Goal: Task Accomplishment & Management: Manage account settings

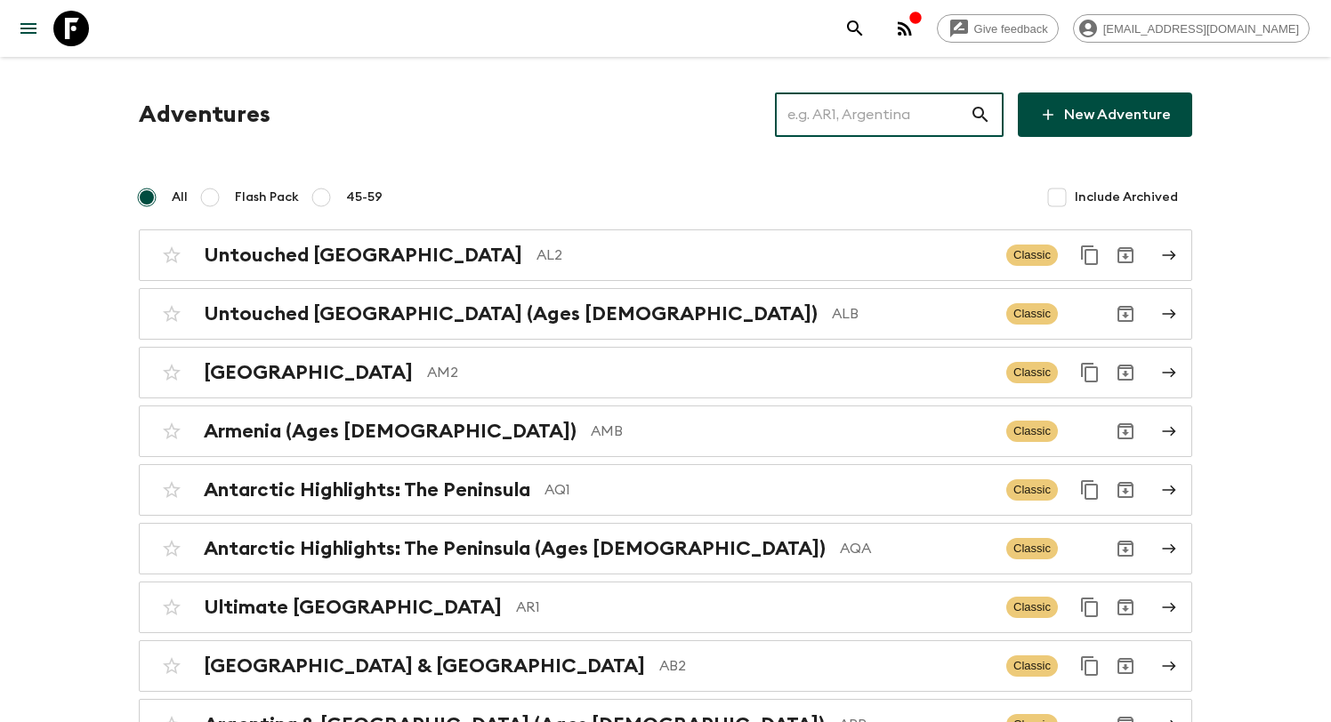
click at [834, 117] on input "text" at bounding box center [872, 115] width 195 height 50
paste input "11AUG2026"
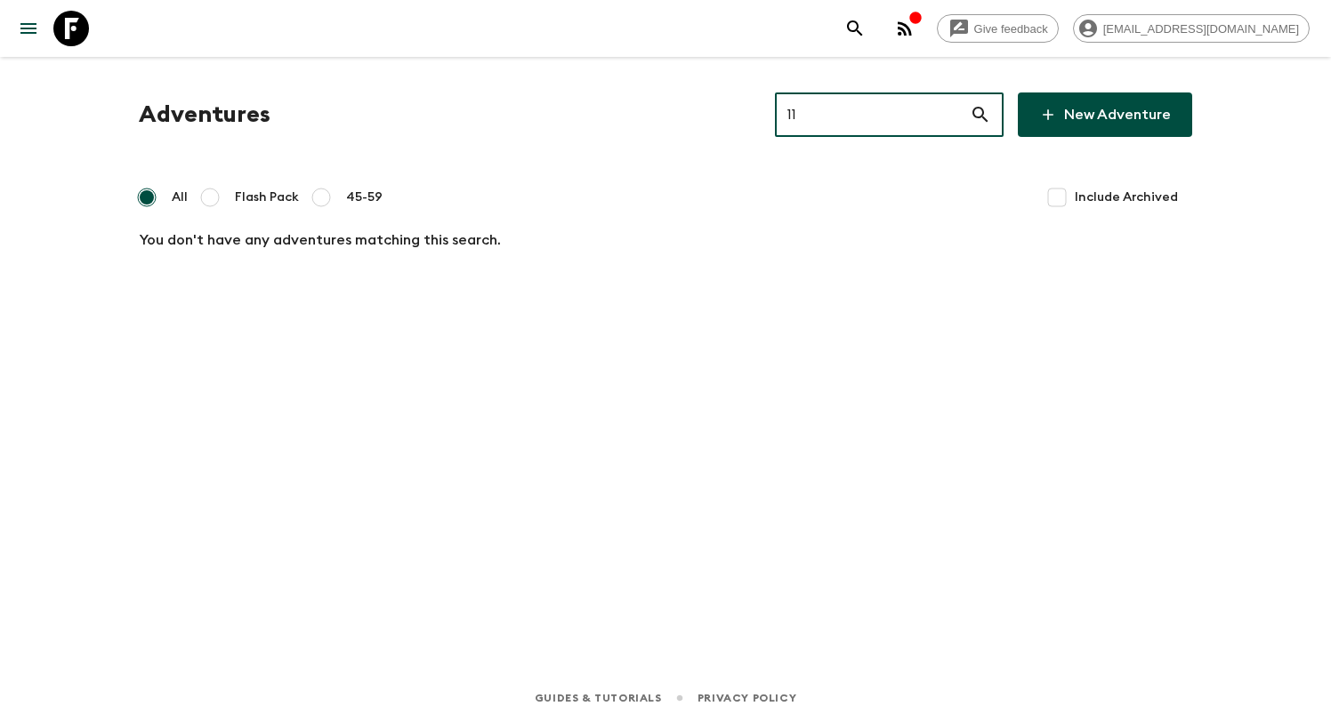
type input "1"
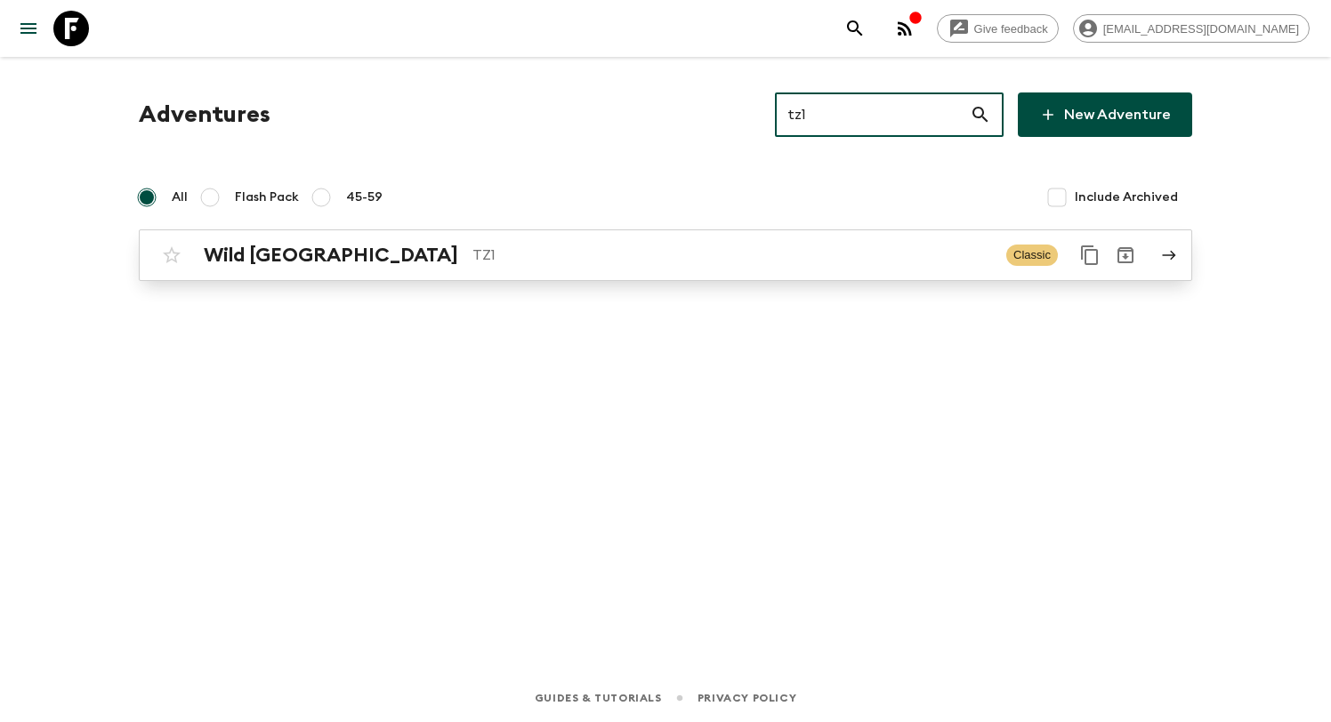
type input "tz1"
click at [578, 252] on p "TZ1" at bounding box center [731, 255] width 519 height 21
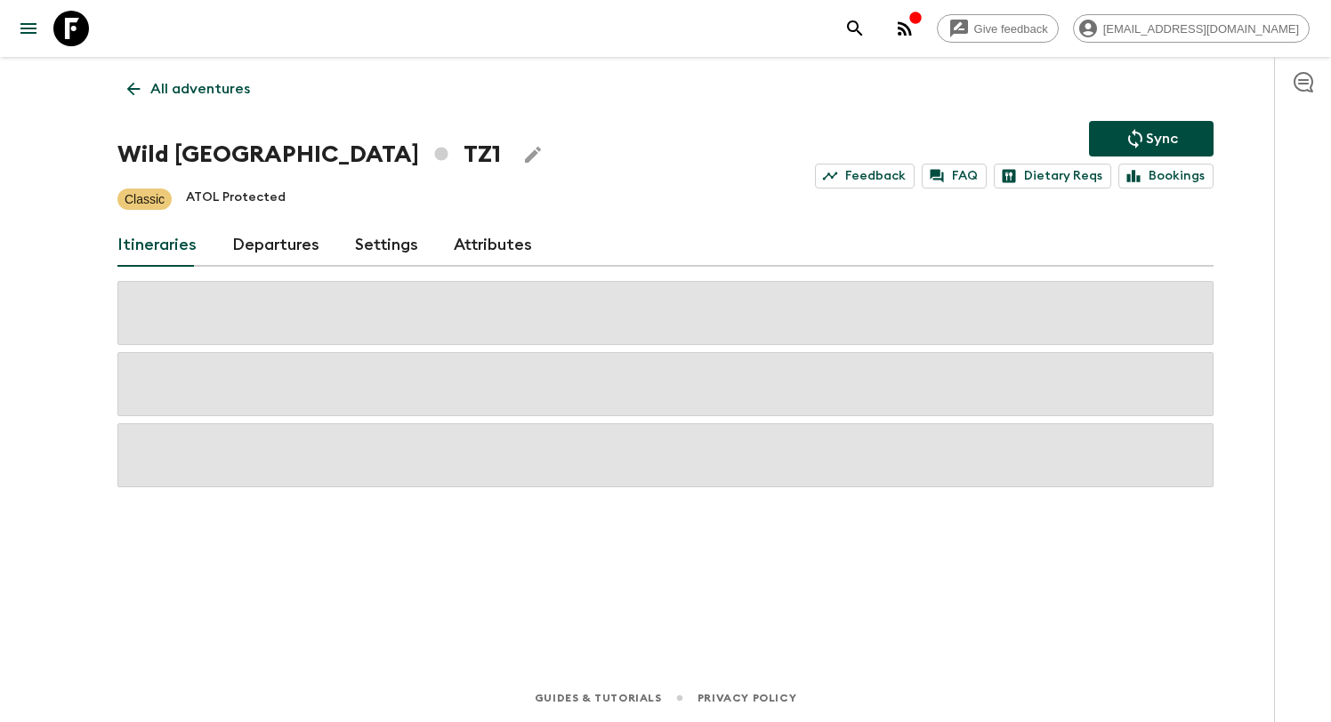
click at [277, 242] on link "Departures" at bounding box center [275, 245] width 87 height 43
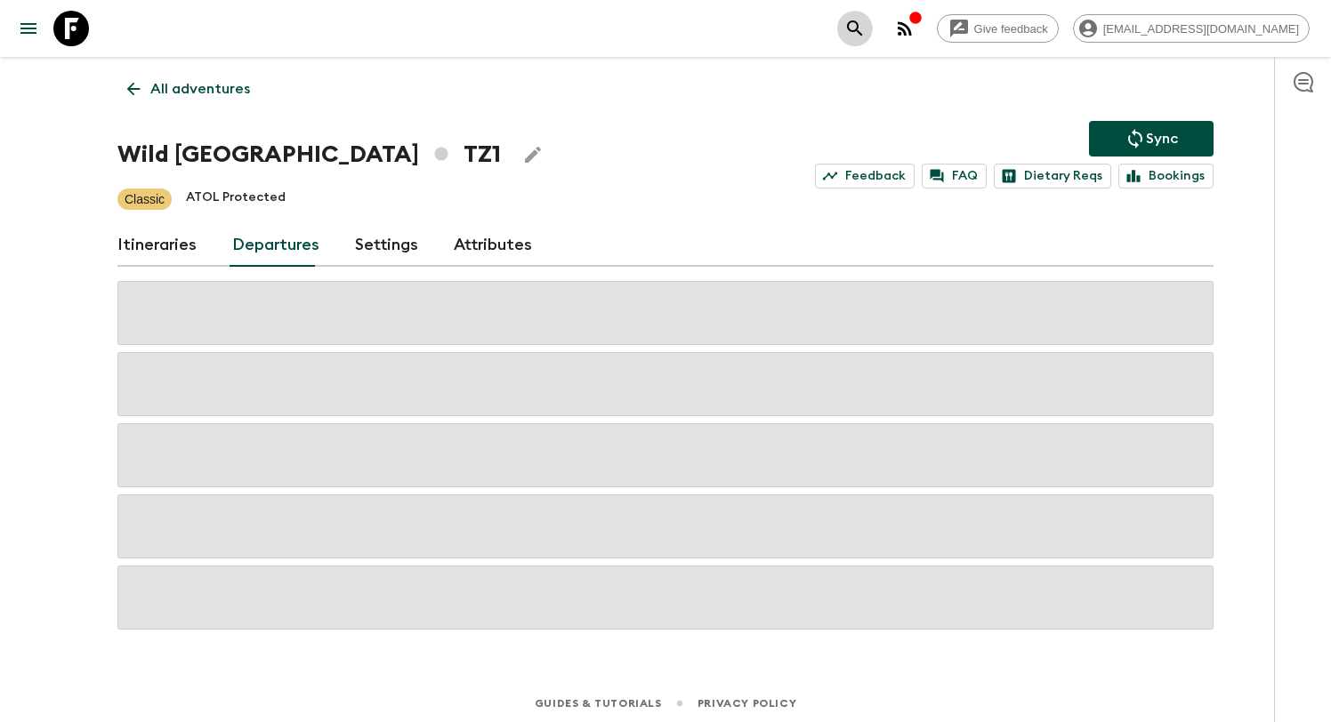
click at [865, 28] on icon "search adventures" at bounding box center [854, 28] width 21 height 21
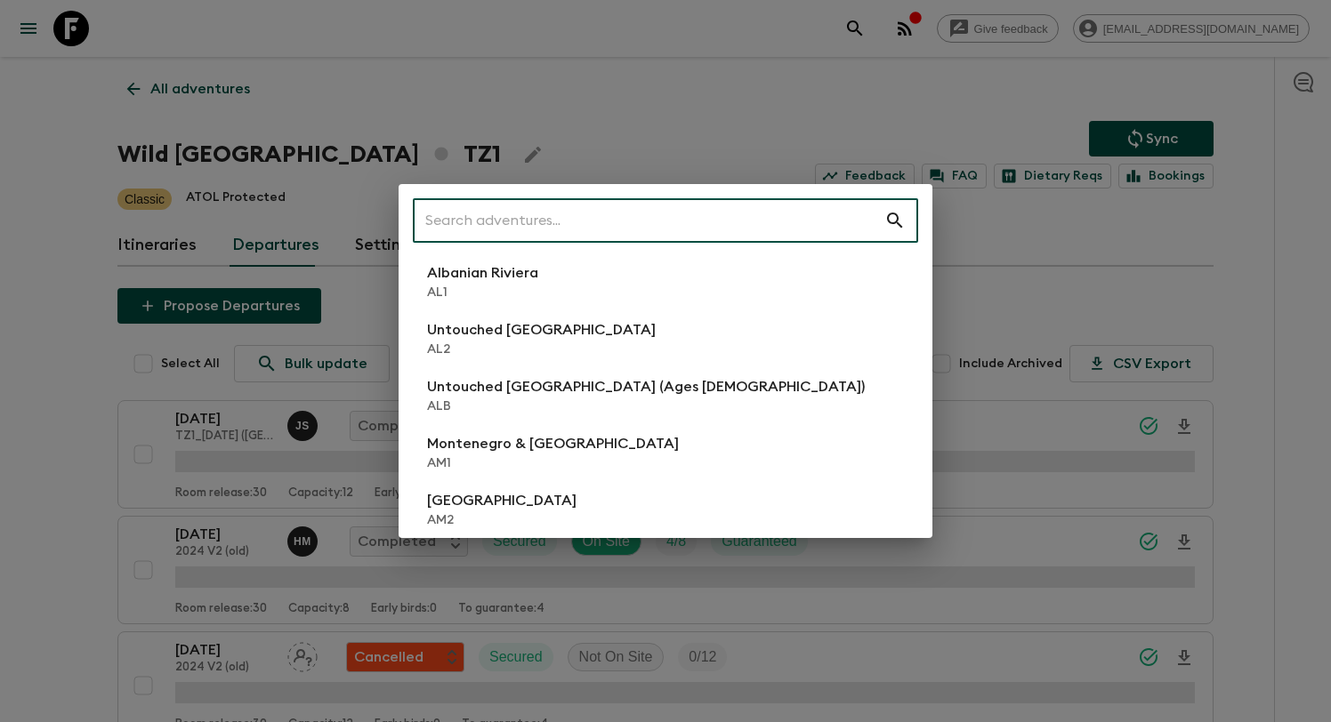
click at [687, 101] on div "​ Albanian Riviera AL1 Untouched Albania AL2 Untouched Albania (Ages 45-59) ALB…" at bounding box center [665, 361] width 1331 height 722
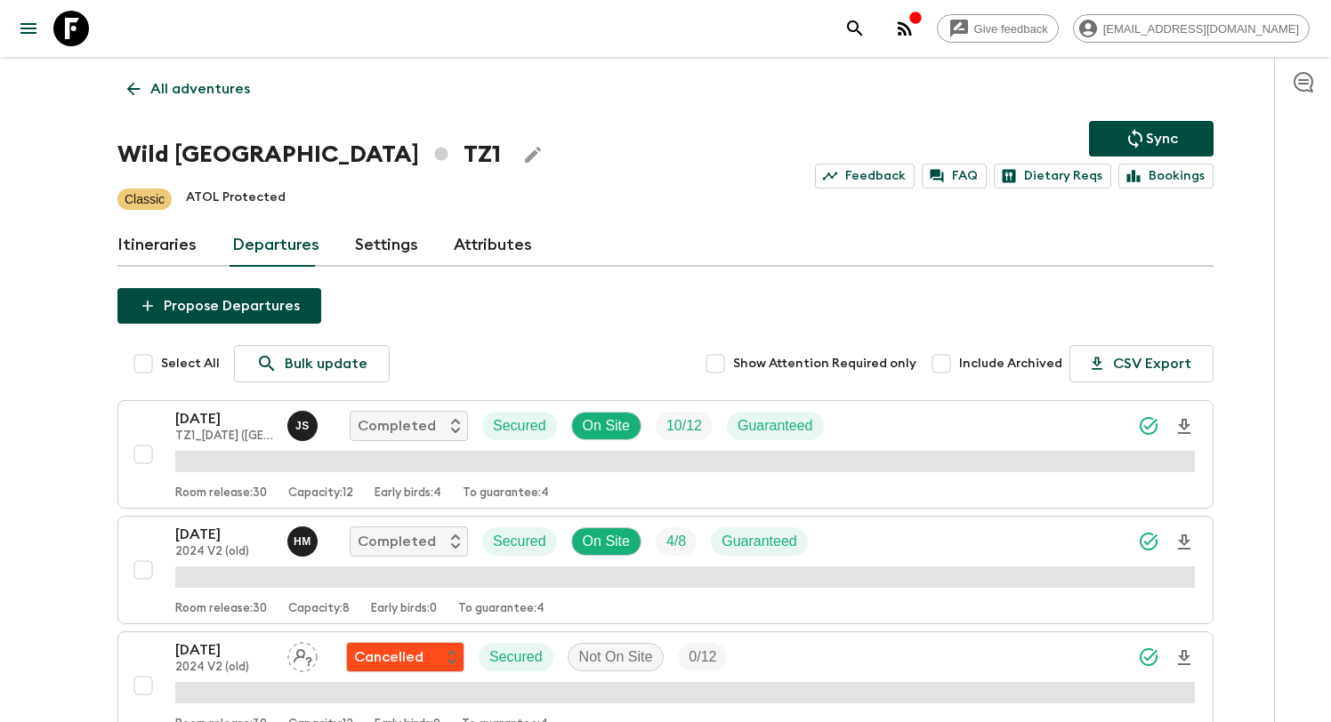
click at [865, 38] on icon "search adventures" at bounding box center [854, 28] width 21 height 21
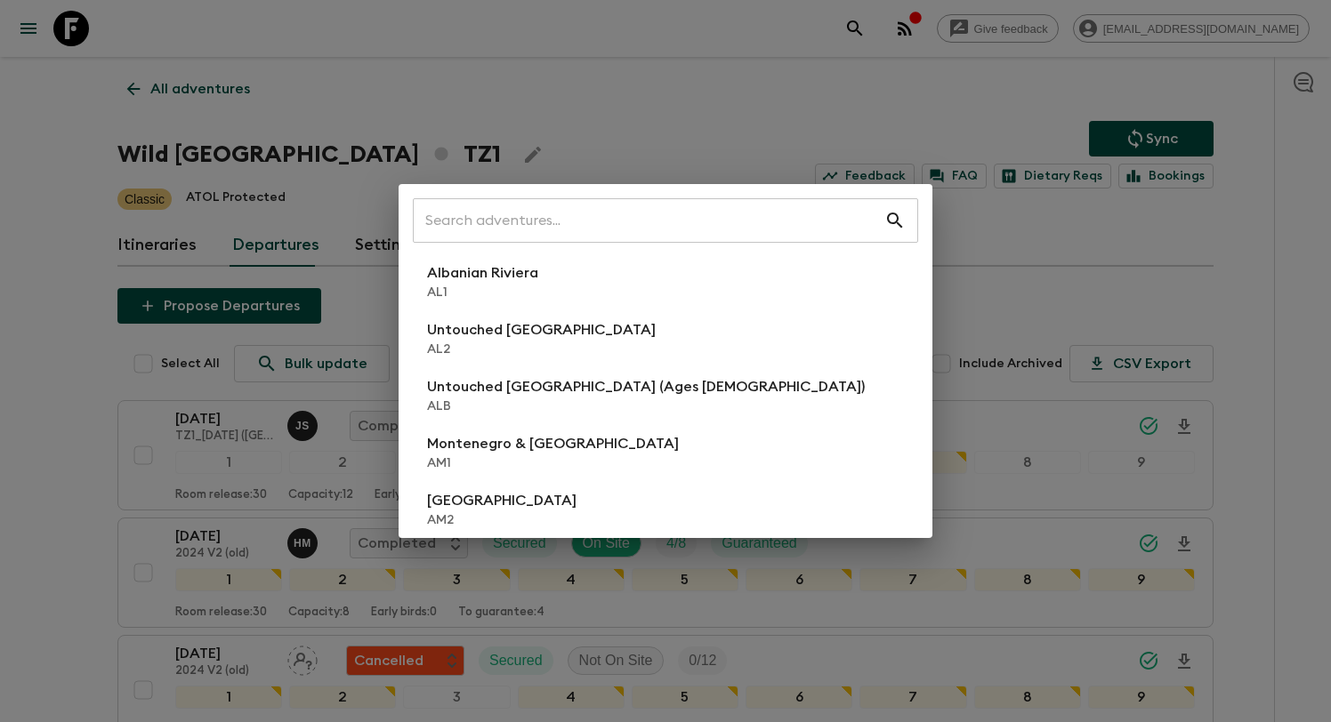
click at [688, 52] on div "​ Albanian Riviera AL1 Untouched Albania AL2 Untouched Albania (Ages 45-59) ALB…" at bounding box center [665, 361] width 1331 height 722
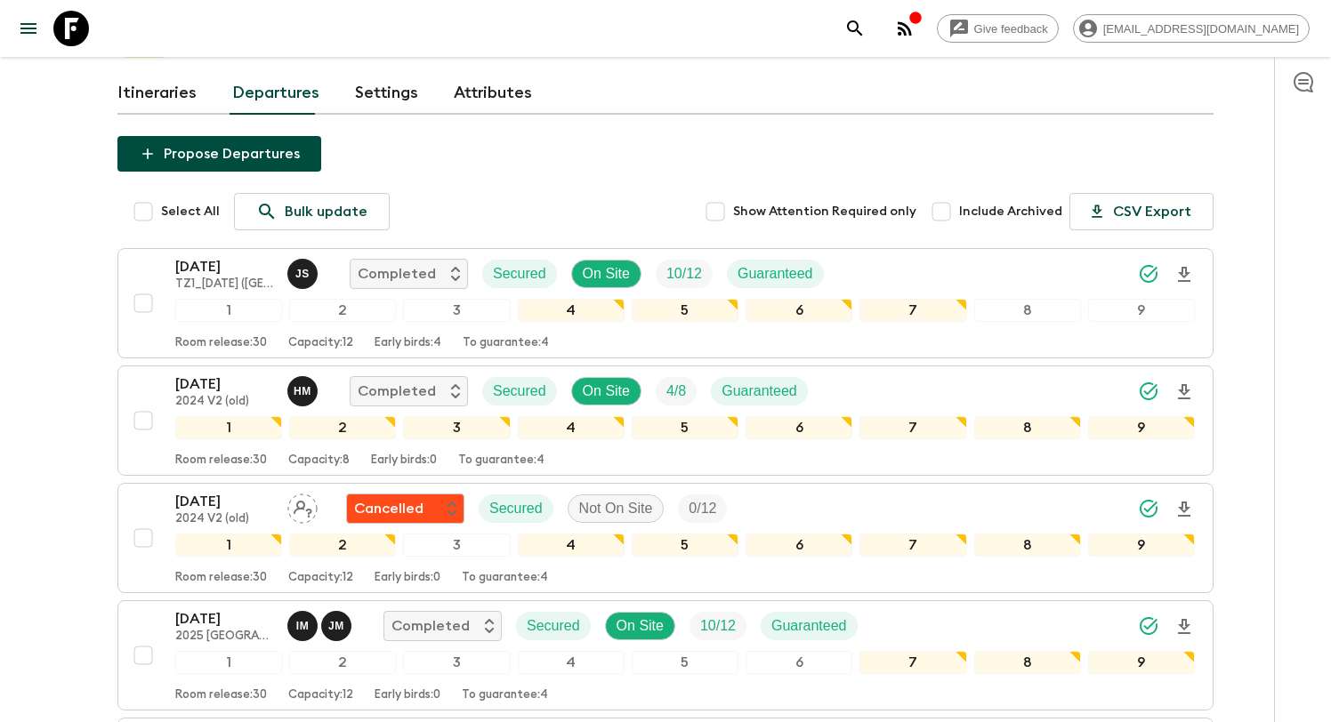
scroll to position [2875, 0]
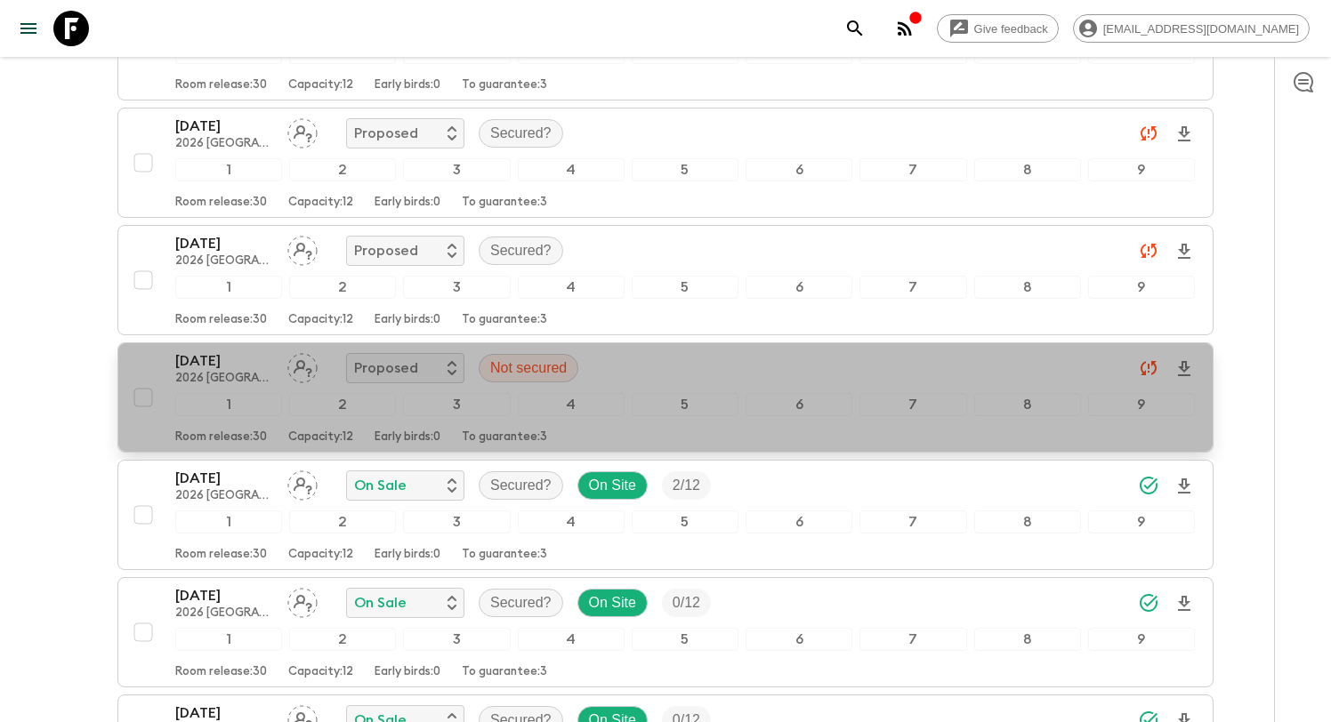
click at [777, 367] on div "11 Aug 2026 2026 North Camp (Jun - Nov) Proposed Not secured" at bounding box center [684, 368] width 1019 height 36
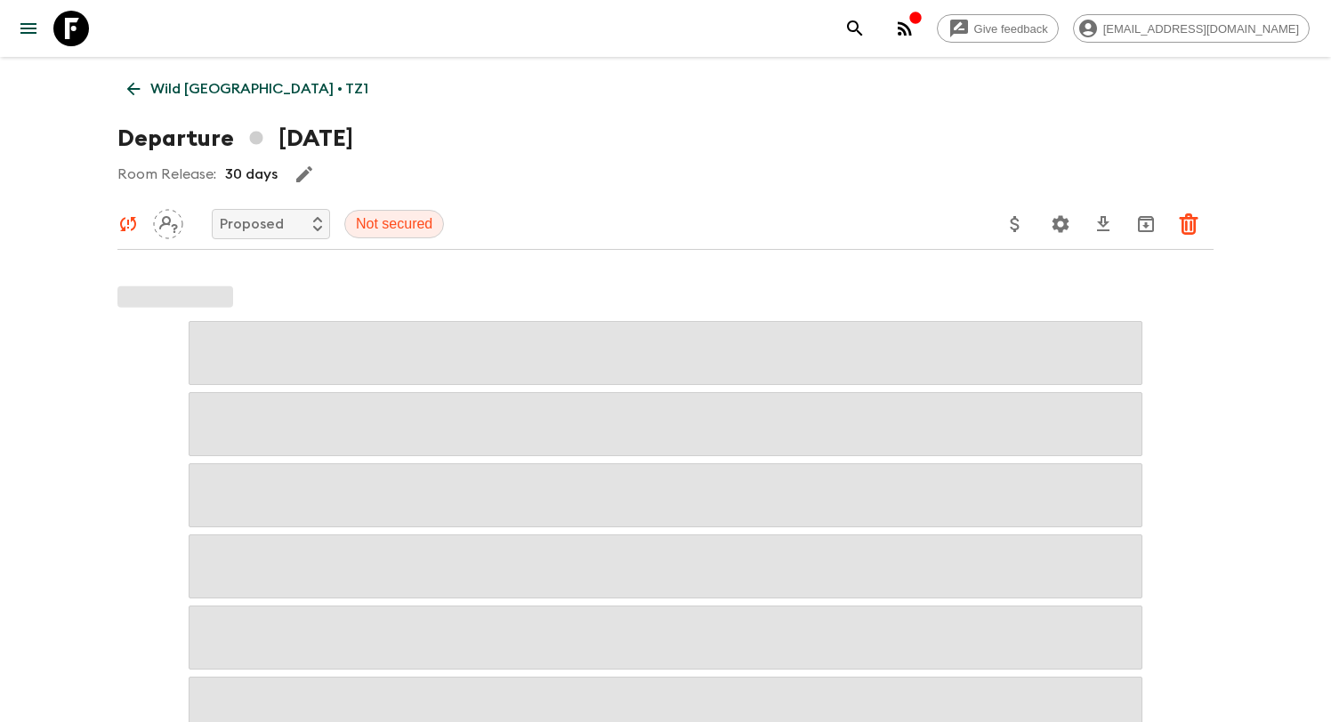
click at [1064, 219] on icon "Settings" at bounding box center [1060, 223] width 17 height 17
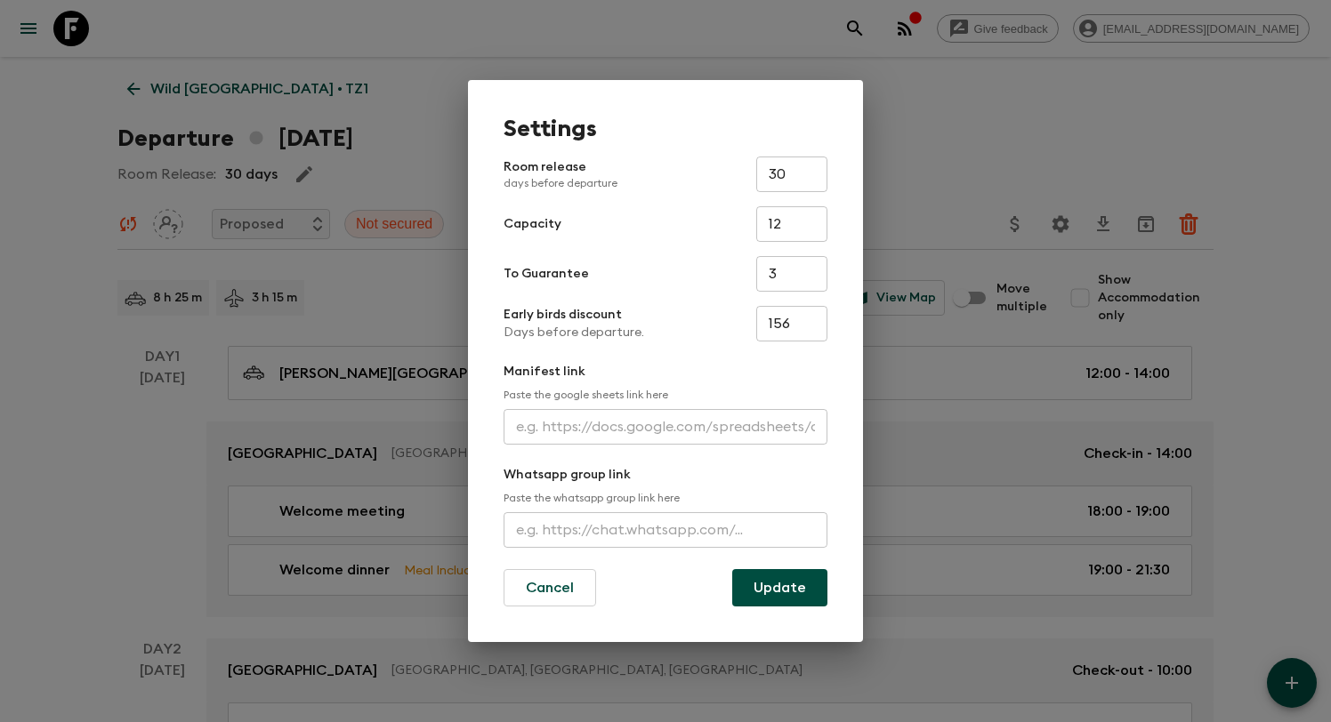
click at [1027, 165] on div "Settings Room release days before departure 30 ​ Capacity 12 ​ To Guarantee 3 ​…" at bounding box center [665, 361] width 1331 height 722
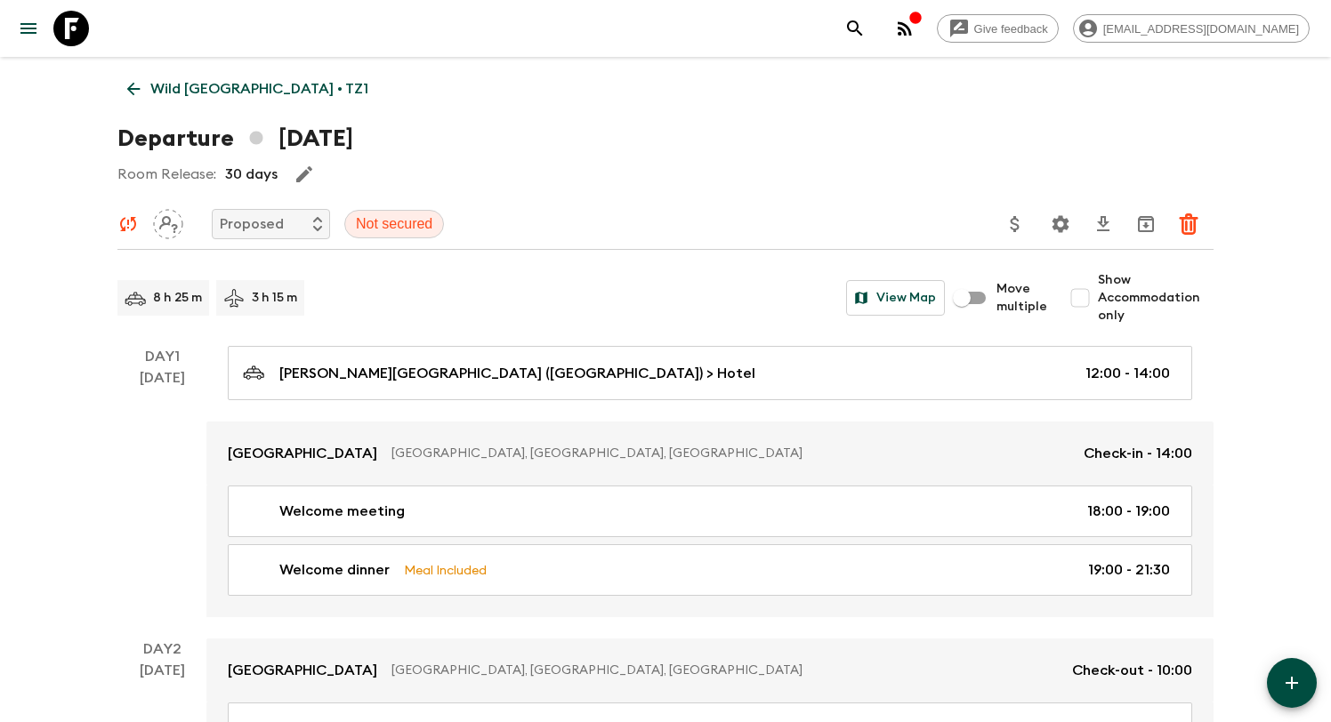
click at [1016, 210] on button "Update Price, Early Bird Discount and Costs" at bounding box center [1015, 224] width 36 height 36
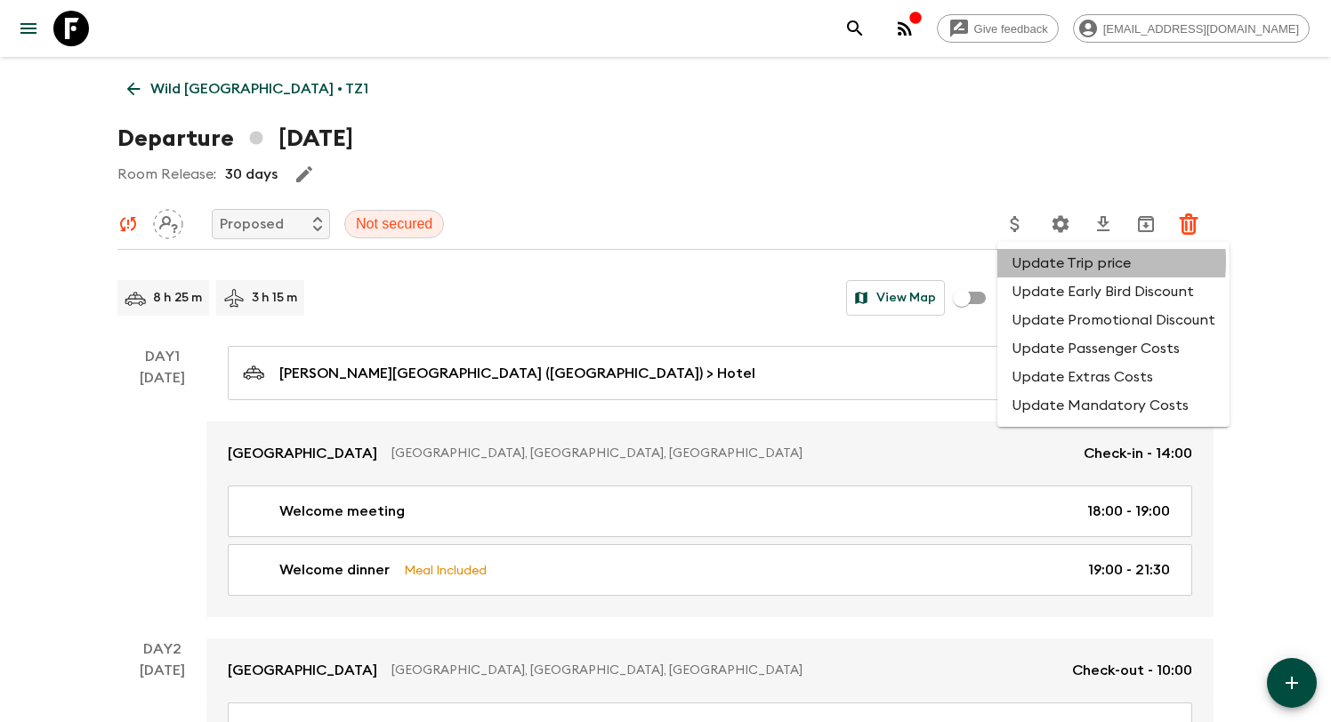
click at [1051, 261] on li "Update Trip price" at bounding box center [1113, 263] width 232 height 28
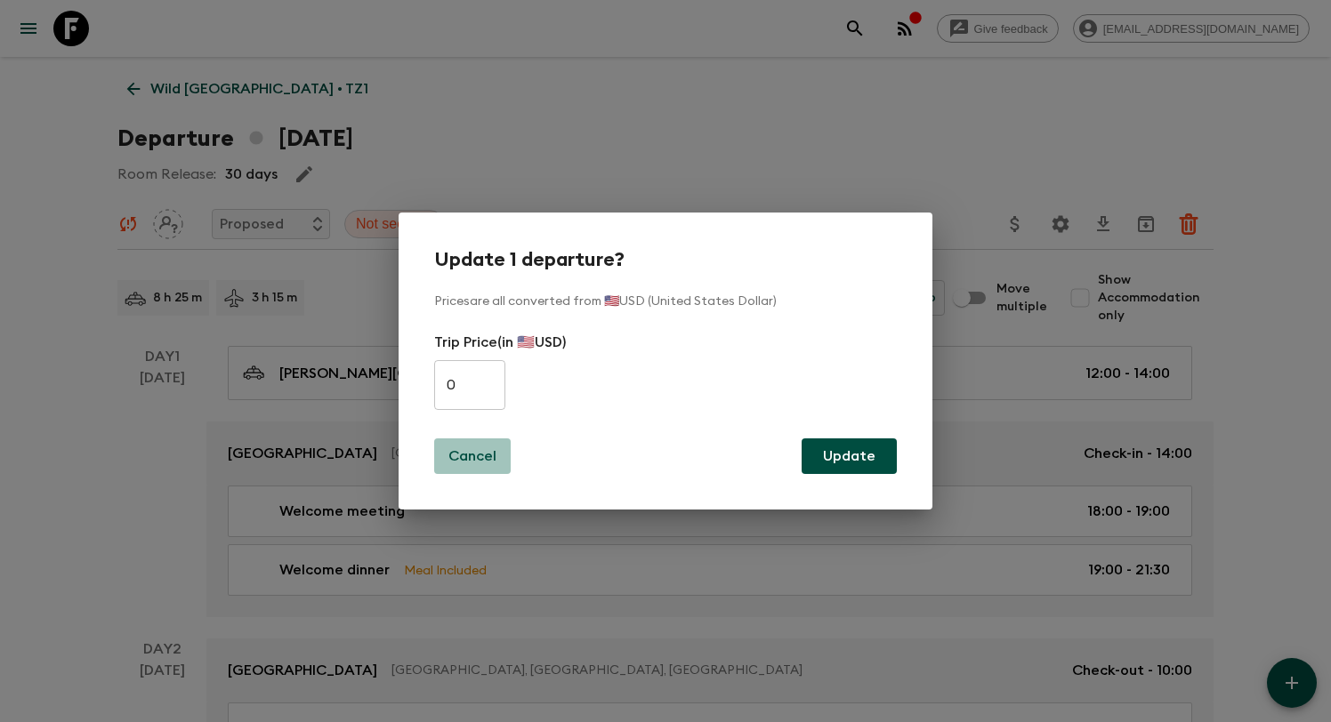
click at [462, 464] on p "Cancel" at bounding box center [472, 456] width 48 height 21
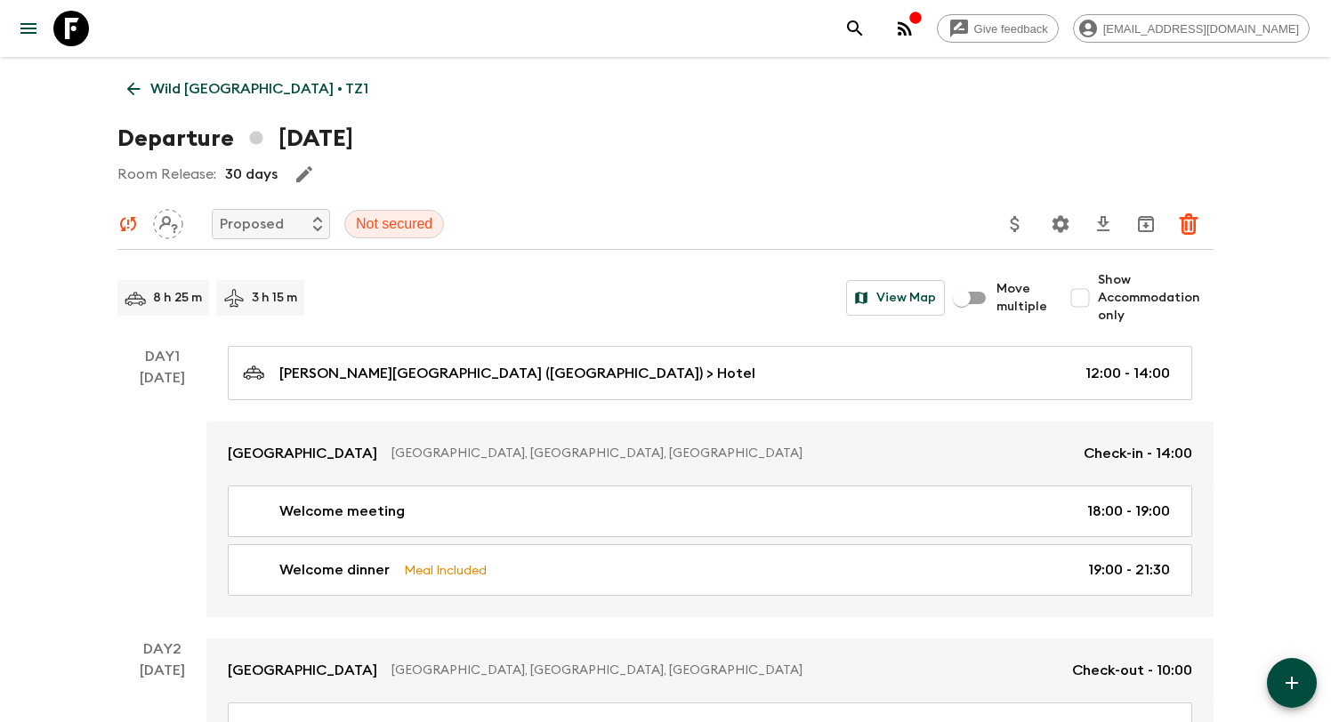
click at [1021, 233] on icon "Update Price, Early Bird Discount and Costs" at bounding box center [1014, 223] width 21 height 21
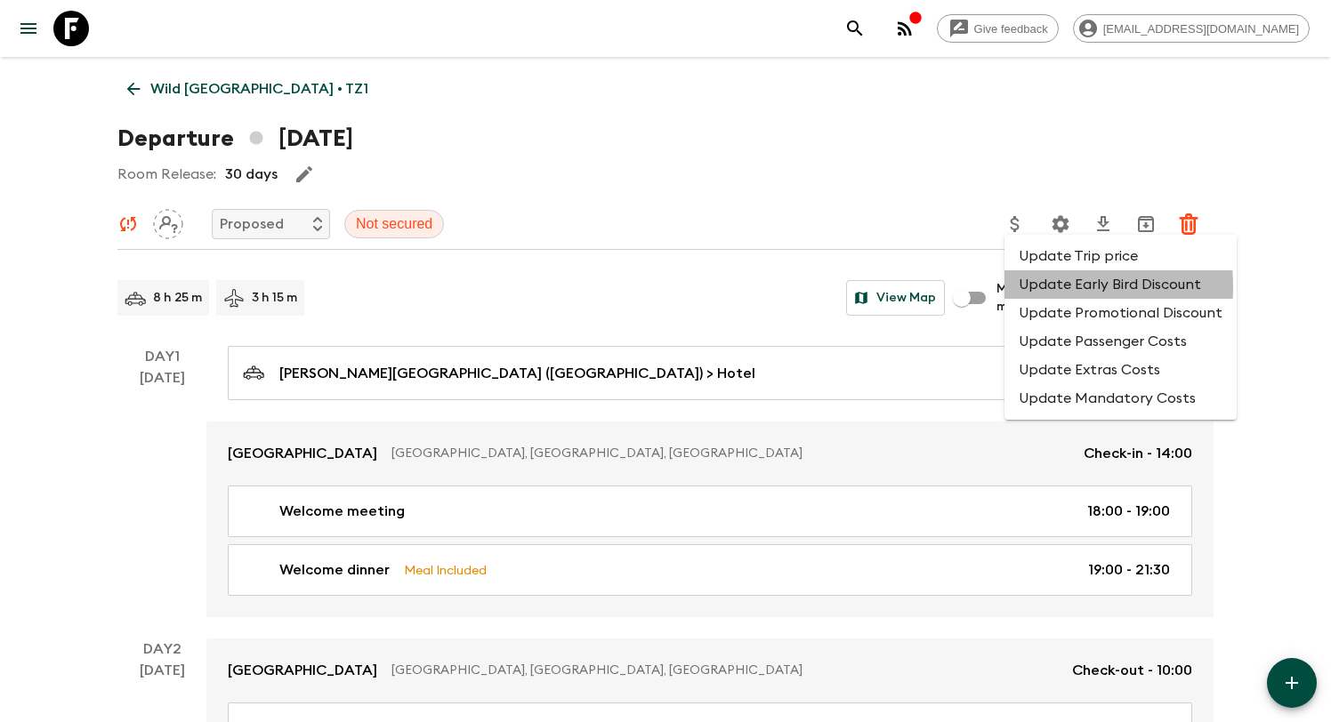
click at [1033, 286] on li "Update Early Bird Discount" at bounding box center [1120, 284] width 232 height 28
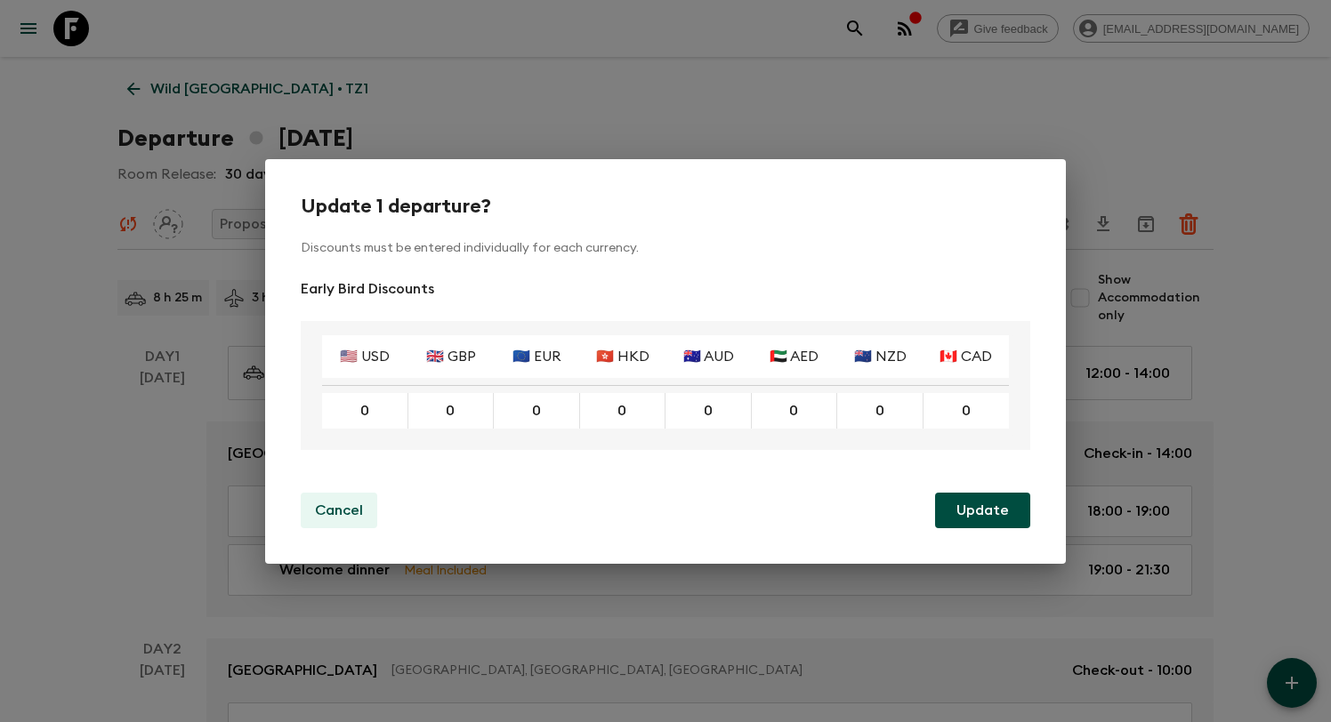
click at [337, 514] on p "Cancel" at bounding box center [339, 510] width 48 height 21
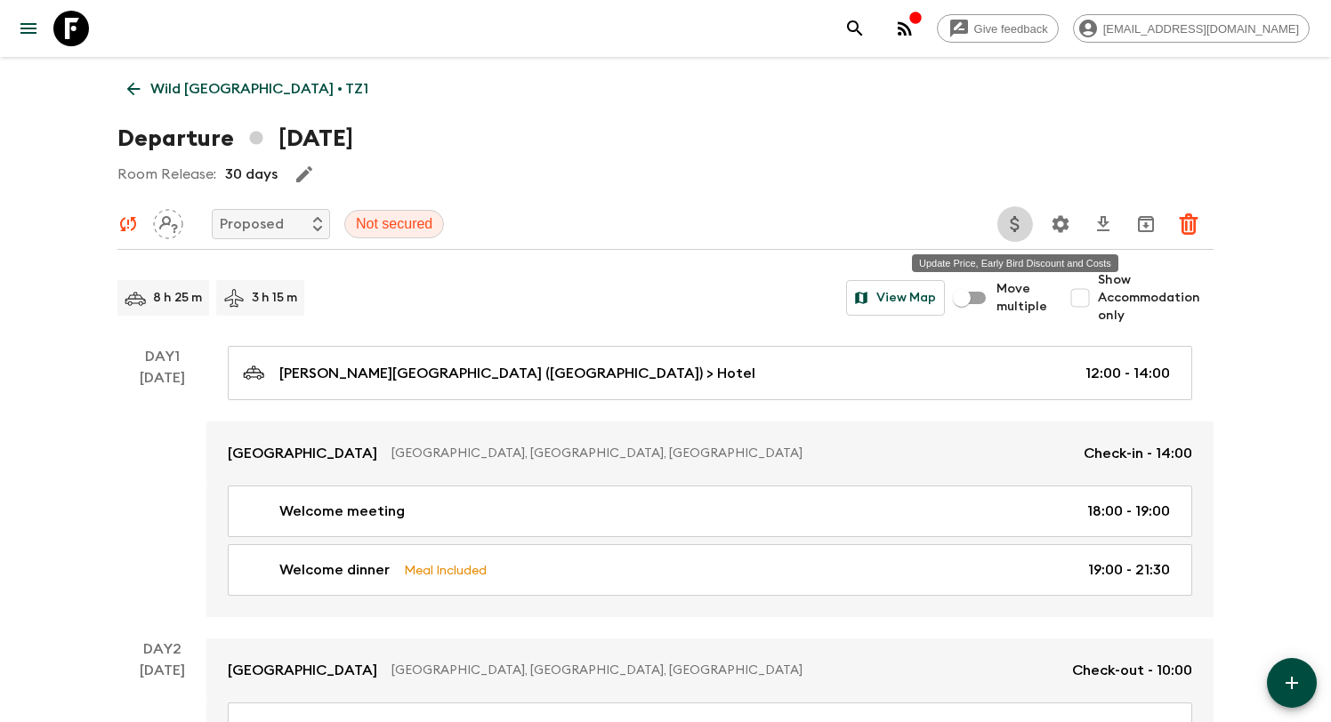
click at [1008, 221] on icon "Update Price, Early Bird Discount and Costs" at bounding box center [1014, 223] width 21 height 21
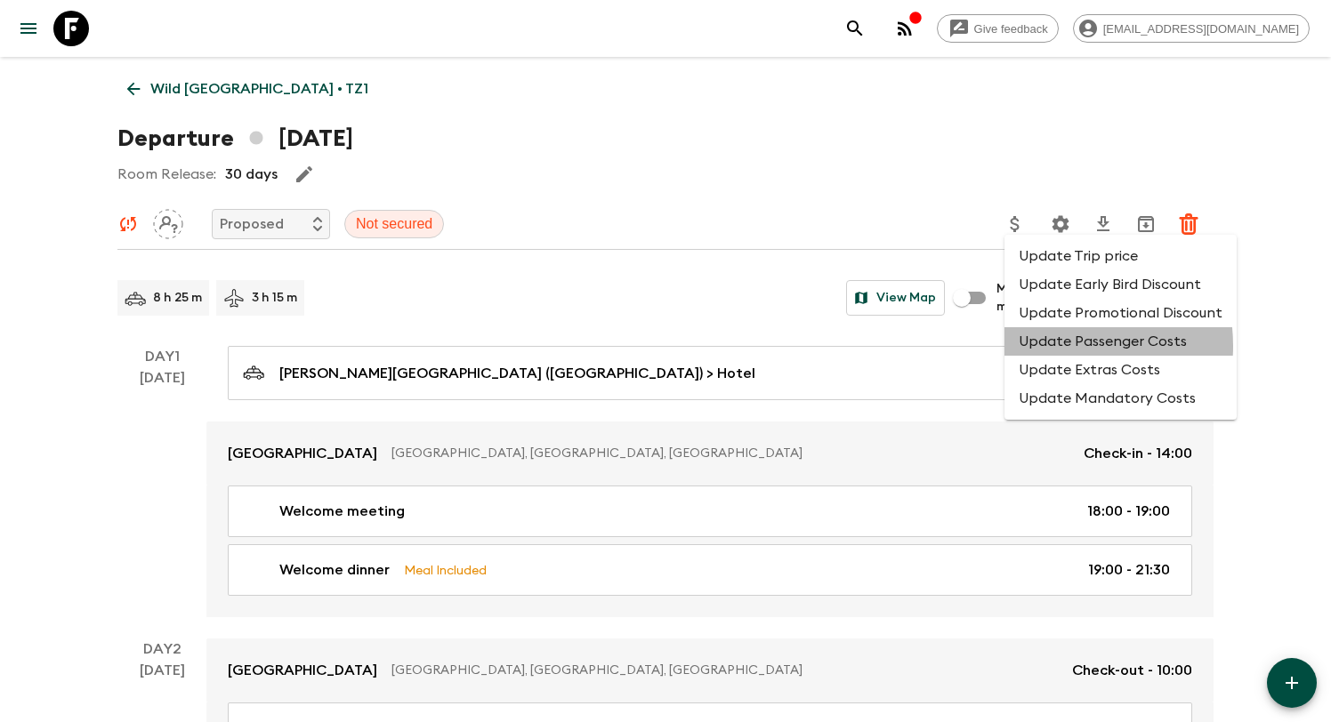
click at [1046, 347] on li "Update Passenger Costs" at bounding box center [1120, 341] width 232 height 28
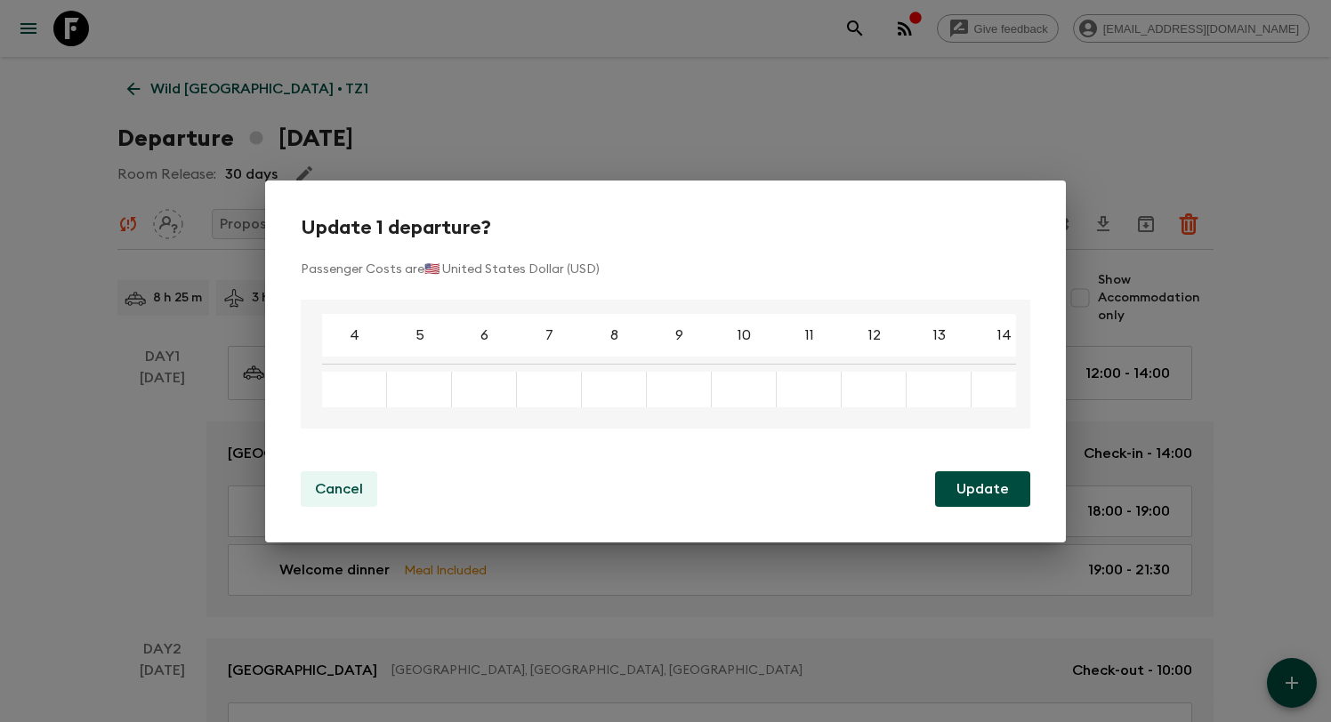
click at [317, 500] on p "Cancel" at bounding box center [339, 489] width 48 height 21
